Goal: Transaction & Acquisition: Purchase product/service

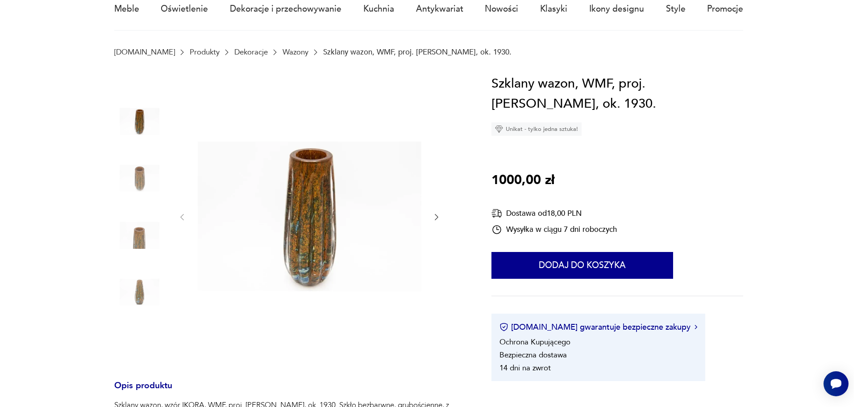
scroll to position [45, 0]
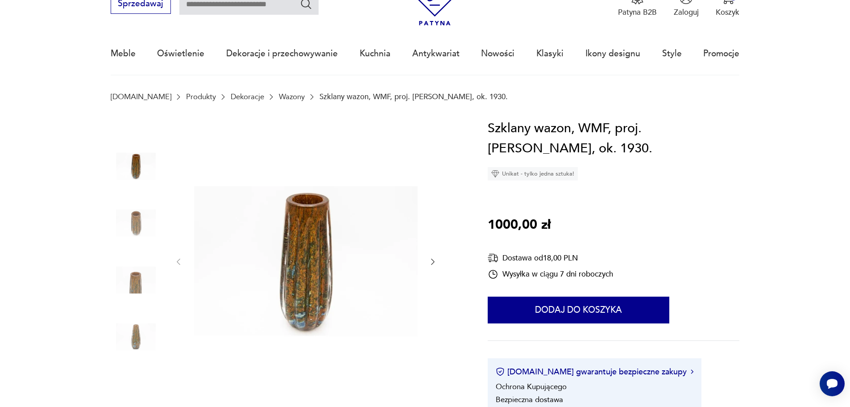
click at [291, 263] on img at bounding box center [306, 260] width 224 height 285
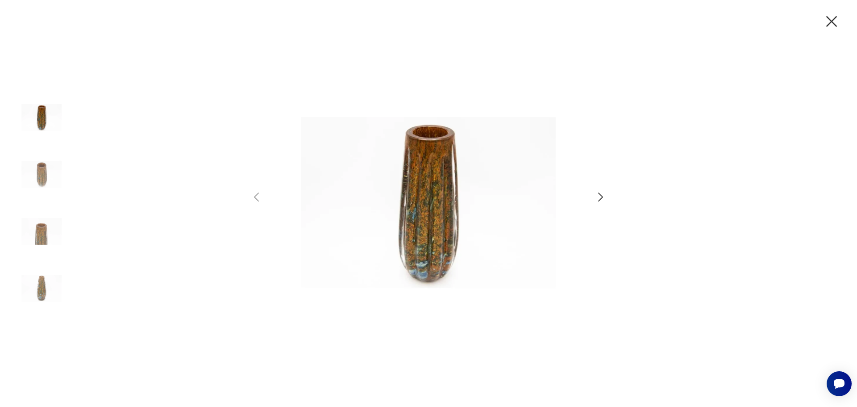
click at [606, 193] on icon "button" at bounding box center [600, 197] width 13 height 13
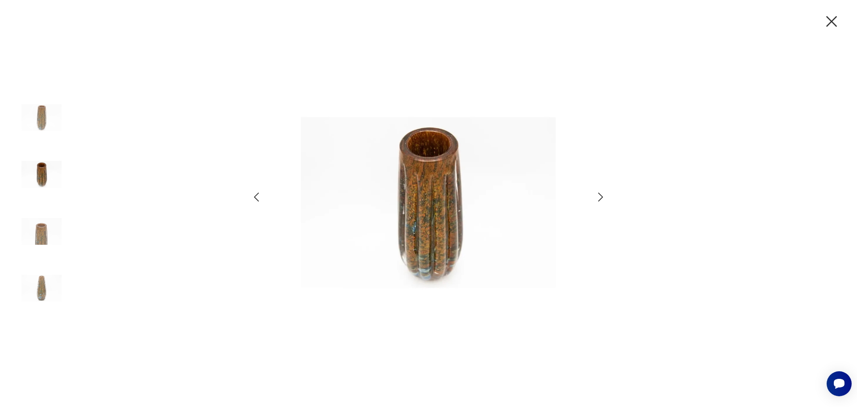
click at [606, 193] on icon "button" at bounding box center [600, 197] width 13 height 13
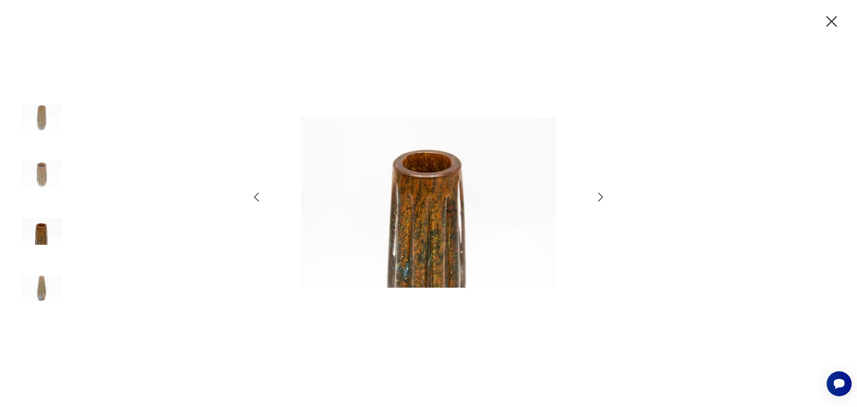
click at [606, 193] on icon "button" at bounding box center [600, 197] width 13 height 13
